Goal: Task Accomplishment & Management: Manage account settings

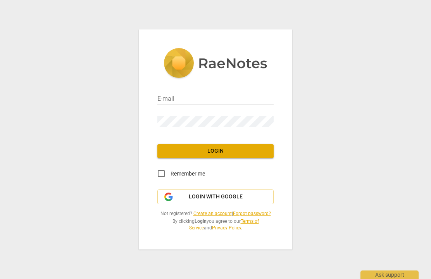
click at [221, 100] on input "email" at bounding box center [215, 99] width 116 height 11
type input "[PERSON_NAME][EMAIL_ADDRESS][DOMAIN_NAME]"
click at [251, 152] on span "Login" at bounding box center [216, 151] width 104 height 8
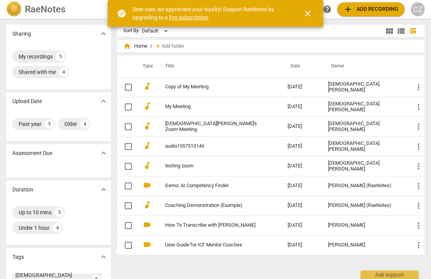
click at [312, 19] on button "close" at bounding box center [308, 13] width 19 height 19
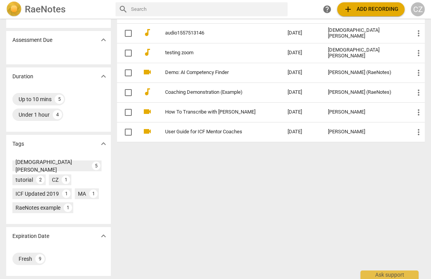
scroll to position [113, 0]
click at [418, 8] on div "CZ" at bounding box center [418, 9] width 14 height 14
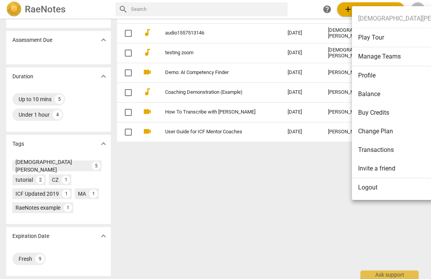
click at [380, 78] on li "Profile" at bounding box center [413, 75] width 123 height 19
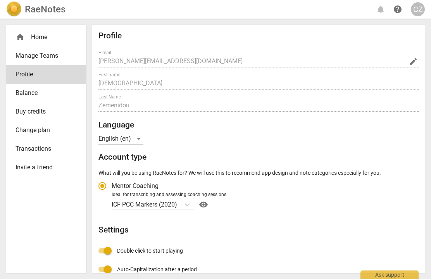
radio input "false"
click at [28, 134] on span "Change plan" at bounding box center [43, 130] width 55 height 9
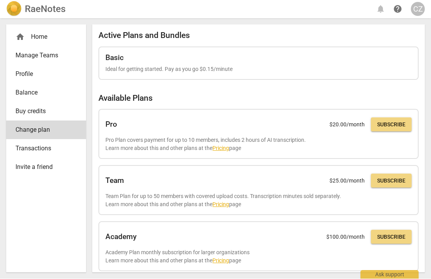
click at [320, 11] on div "RaeNotes notifications help CZ" at bounding box center [215, 10] width 419 height 16
click at [379, 9] on div "RaeNotes notifications help CZ" at bounding box center [215, 10] width 419 height 16
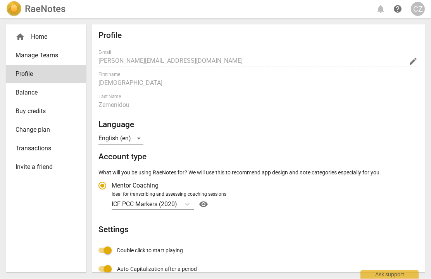
radio input "false"
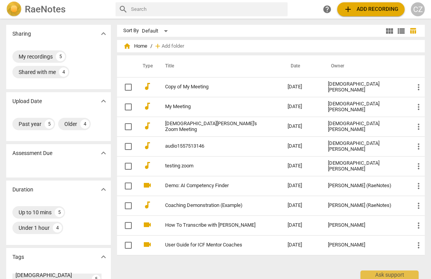
click at [419, 89] on span "more_vert" at bounding box center [418, 87] width 9 height 9
click at [32, 54] on div at bounding box center [215, 139] width 431 height 279
click at [37, 62] on div "My recordings 5" at bounding box center [39, 56] width 54 height 12
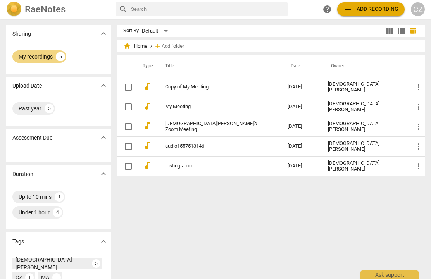
click at [187, 88] on link "Copy of My Meeting" at bounding box center [212, 87] width 95 height 6
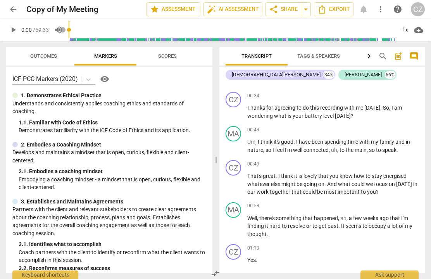
scroll to position [72, 0]
